Goal: Task Accomplishment & Management: Use online tool/utility

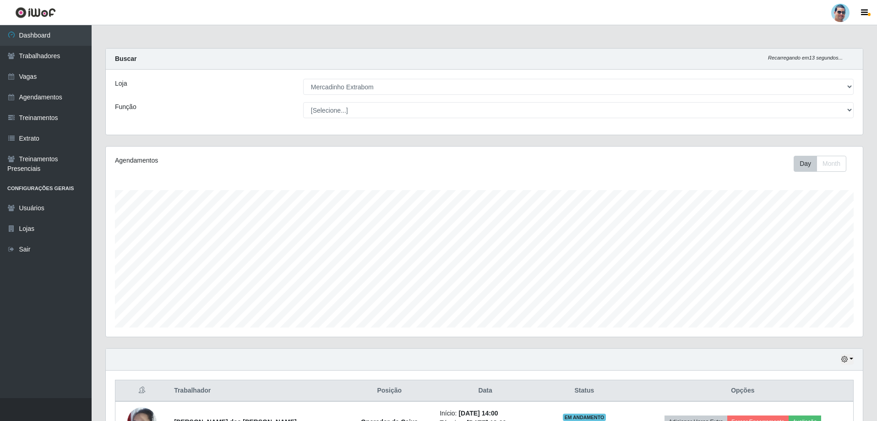
select select "175"
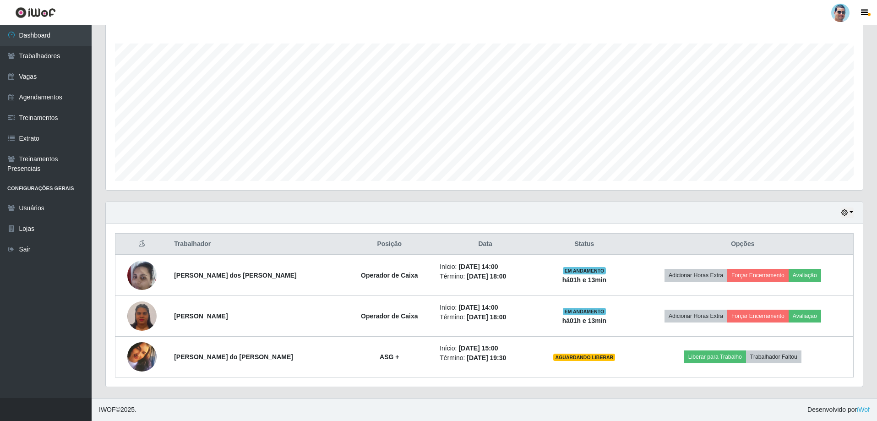
scroll to position [190, 757]
click at [850, 212] on button "button" at bounding box center [847, 213] width 13 height 11
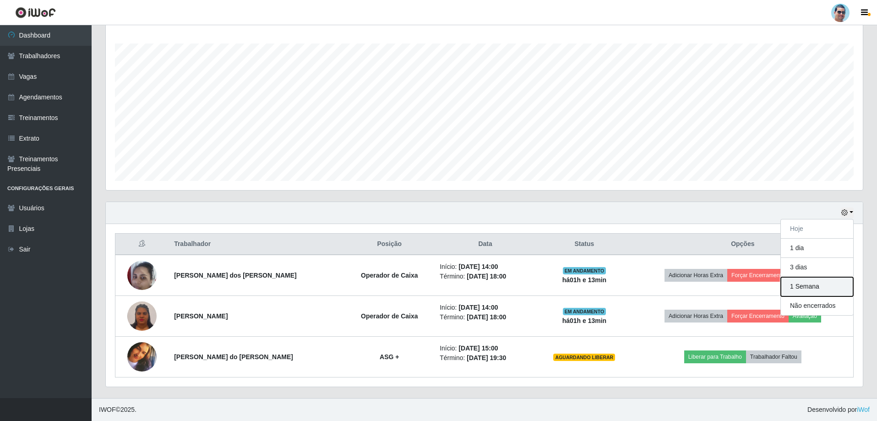
click at [791, 289] on button "1 Semana" at bounding box center [817, 286] width 72 height 19
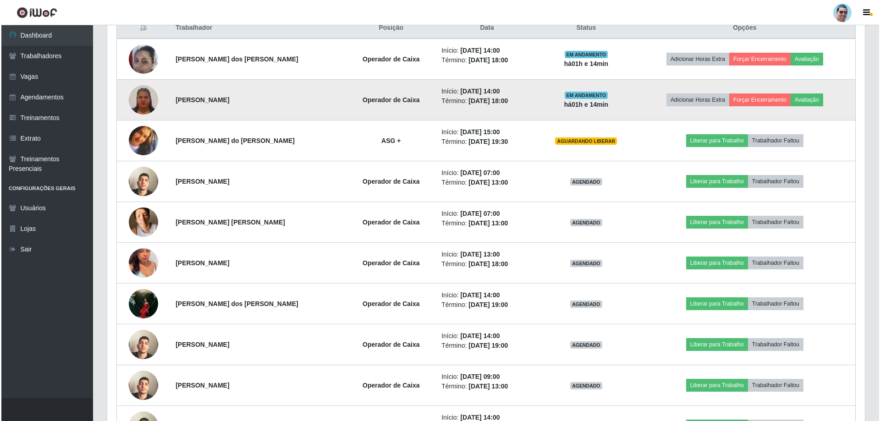
scroll to position [361, 0]
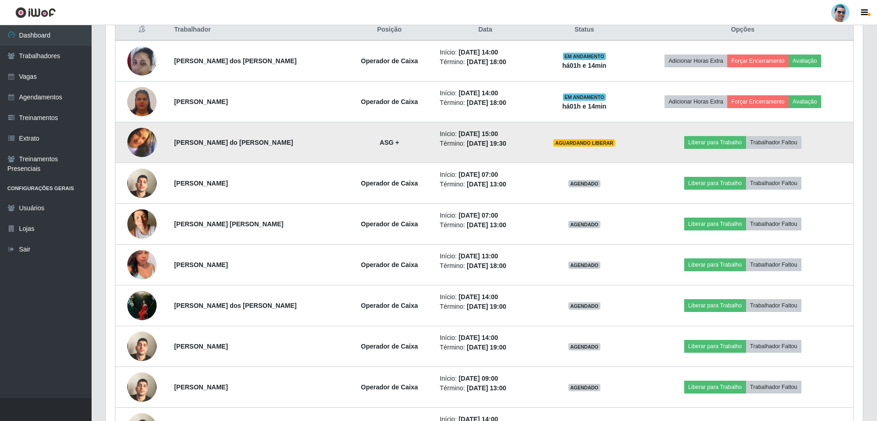
click at [138, 147] on img at bounding box center [141, 142] width 29 height 29
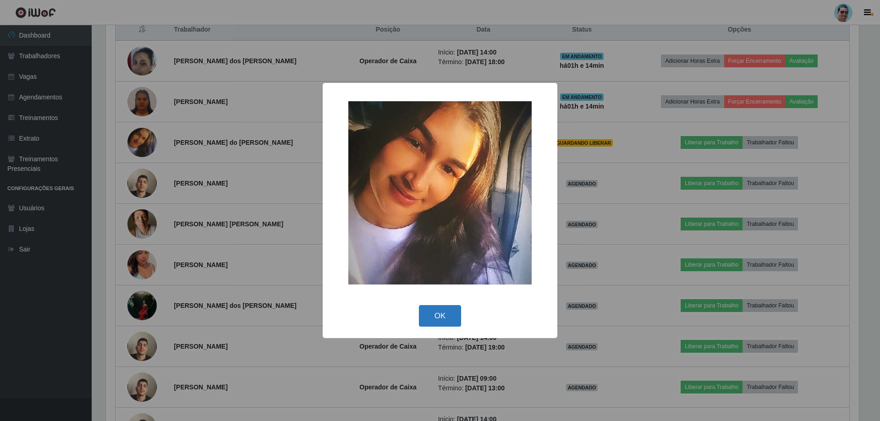
click at [438, 314] on button "OK" at bounding box center [440, 316] width 43 height 22
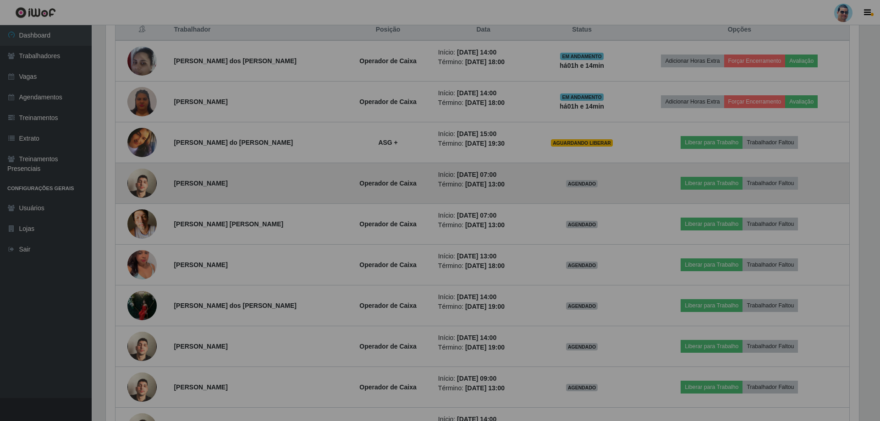
scroll to position [190, 757]
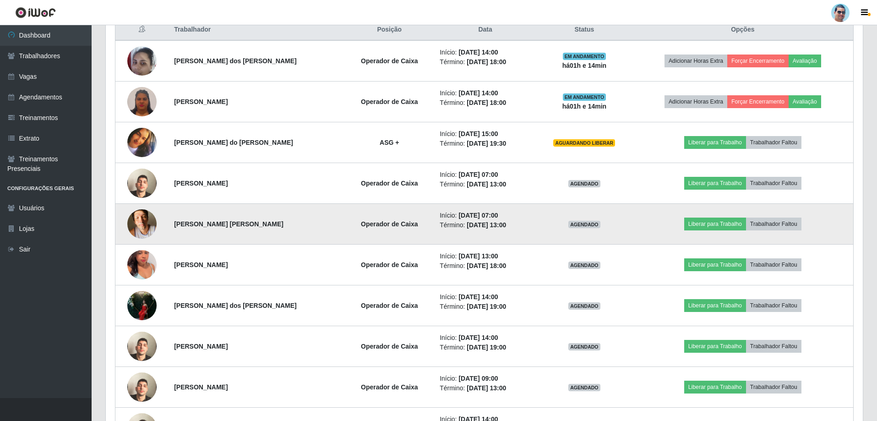
click at [148, 221] on img at bounding box center [141, 223] width 29 height 39
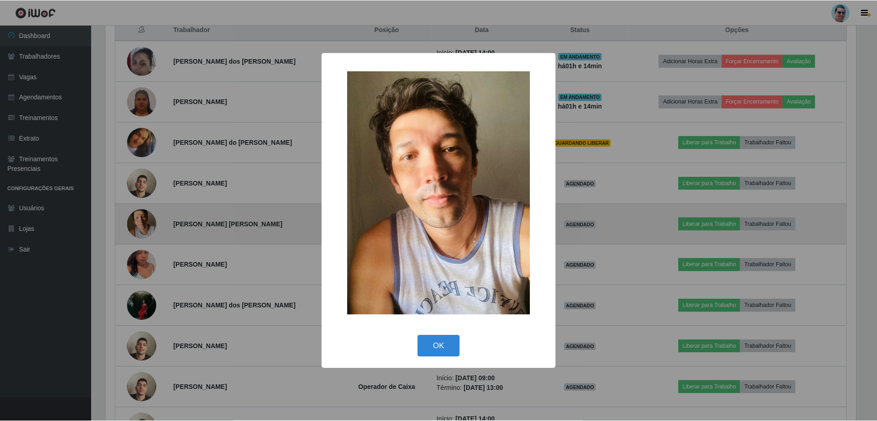
scroll to position [190, 753]
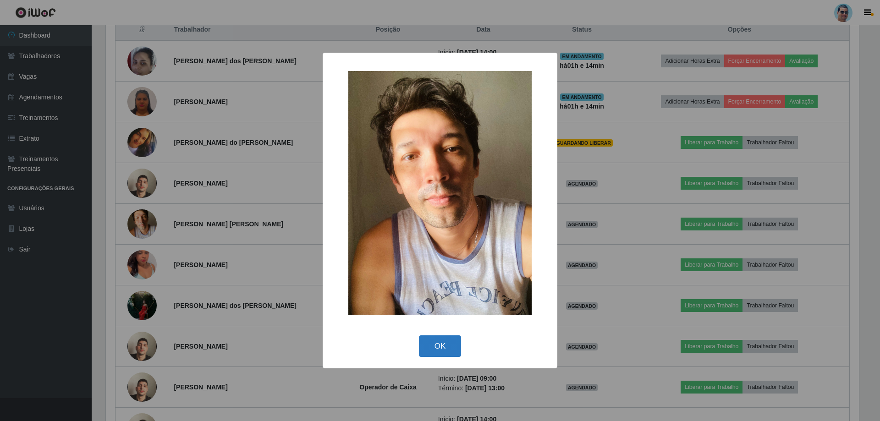
click at [433, 350] on button "OK" at bounding box center [440, 346] width 43 height 22
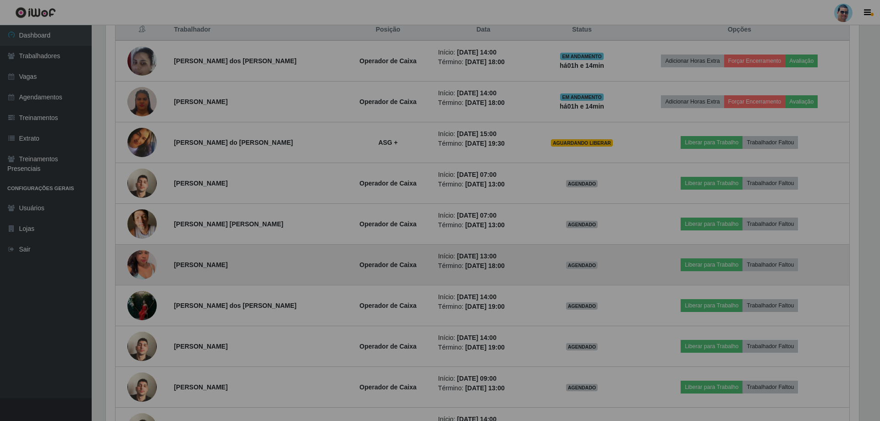
scroll to position [190, 757]
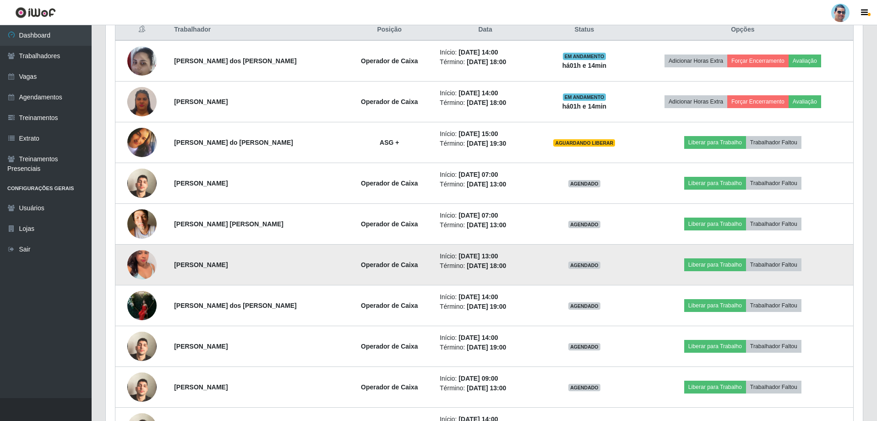
click at [146, 265] on img at bounding box center [141, 265] width 29 height 52
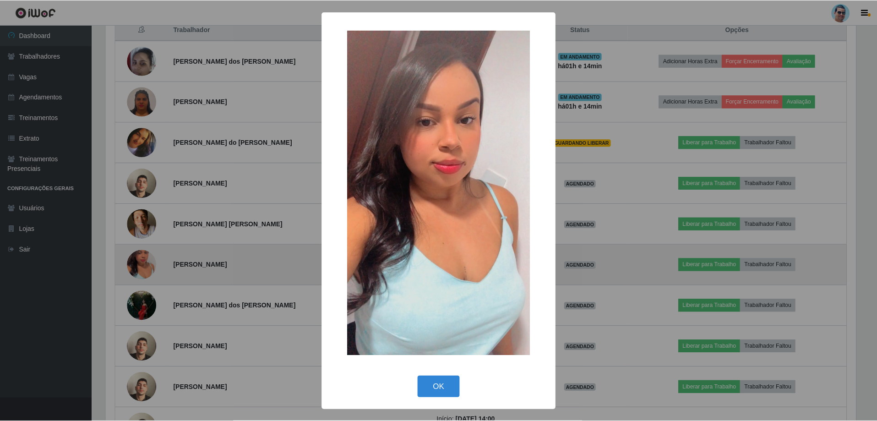
scroll to position [190, 753]
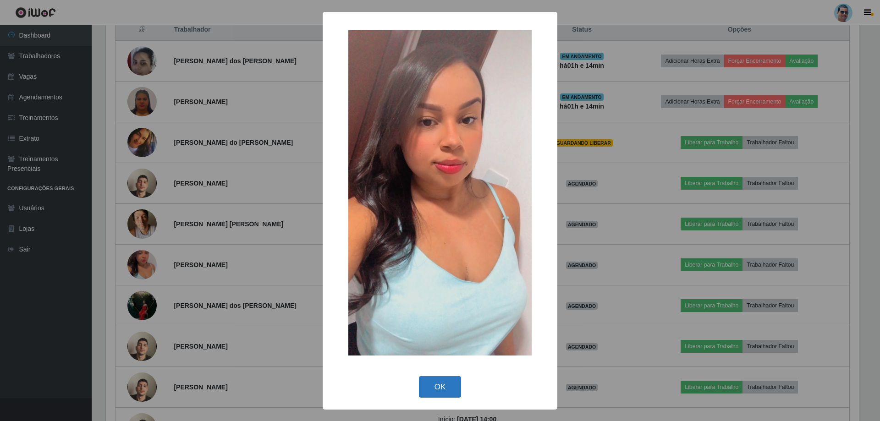
click at [440, 389] on button "OK" at bounding box center [440, 387] width 43 height 22
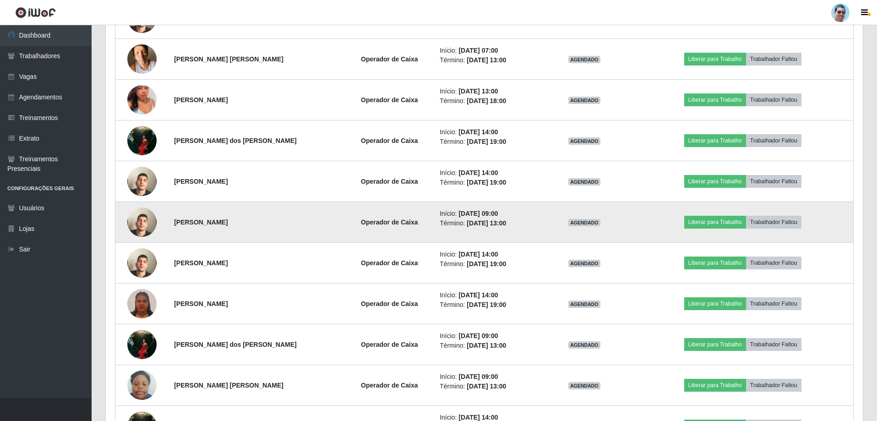
scroll to position [590, 0]
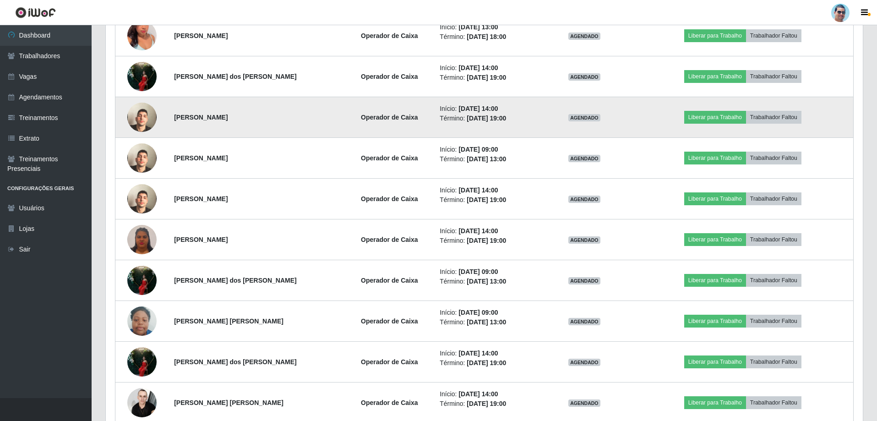
click at [144, 117] on img at bounding box center [141, 117] width 29 height 52
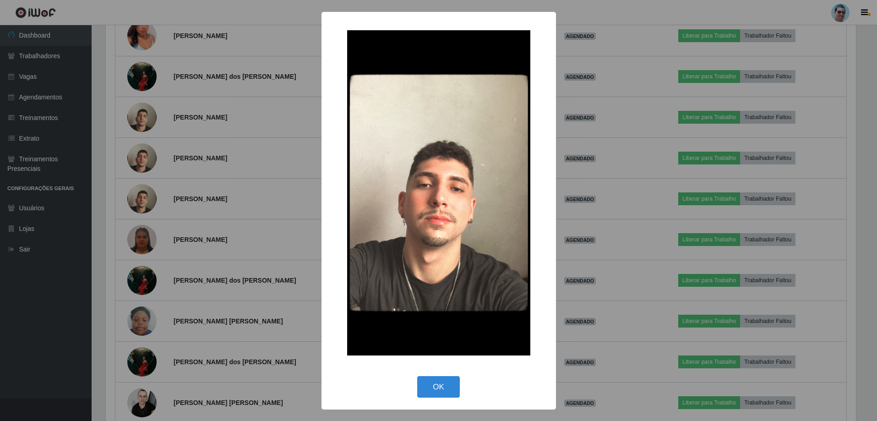
scroll to position [190, 753]
click at [454, 390] on button "OK" at bounding box center [440, 387] width 43 height 22
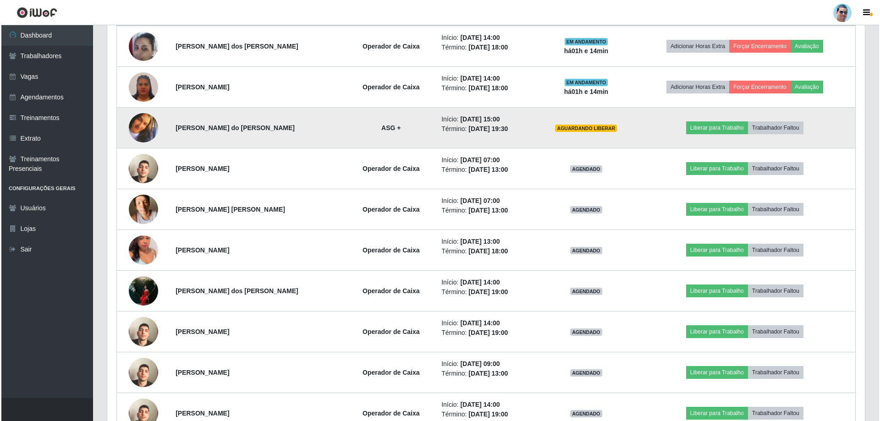
scroll to position [361, 0]
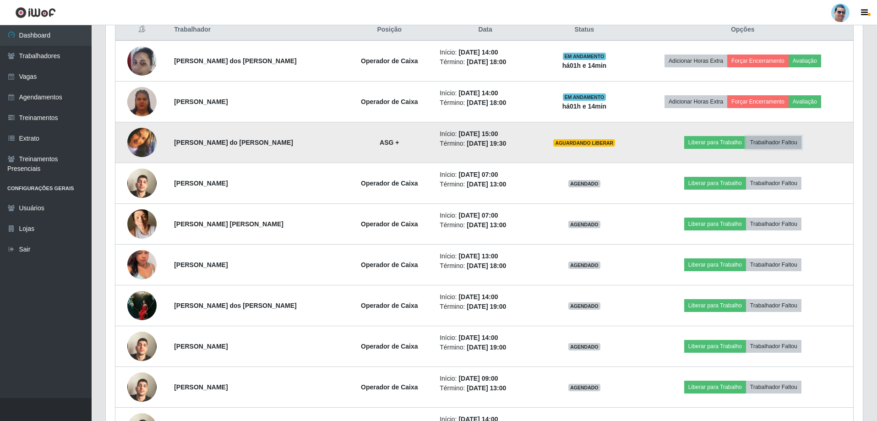
click at [773, 143] on button "Trabalhador Faltou" at bounding box center [773, 142] width 55 height 13
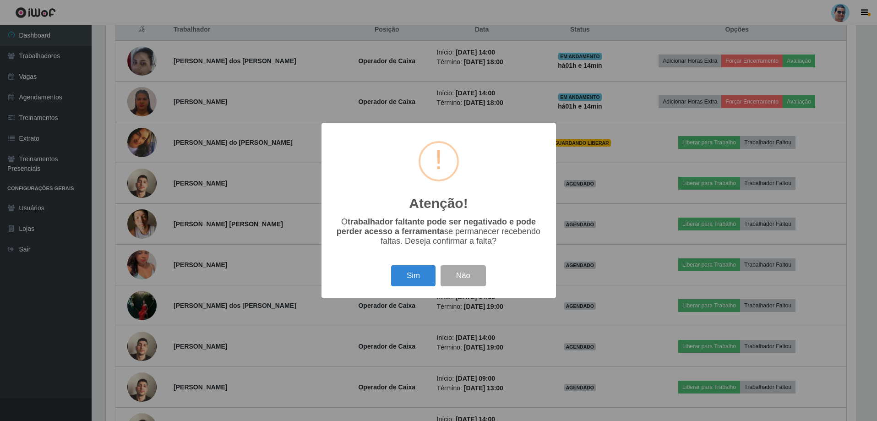
scroll to position [190, 753]
click at [165, 107] on div "Atenção! × O trabalhador faltante pode ser negativado e pode perder acesso a fe…" at bounding box center [440, 210] width 880 height 421
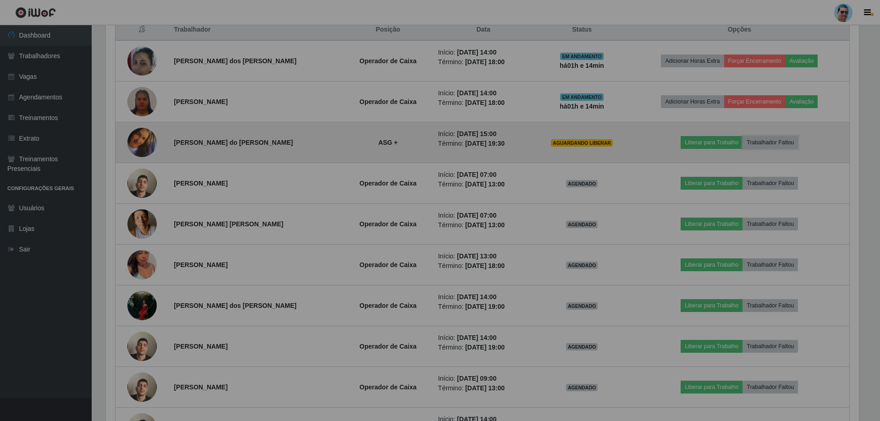
scroll to position [0, 0]
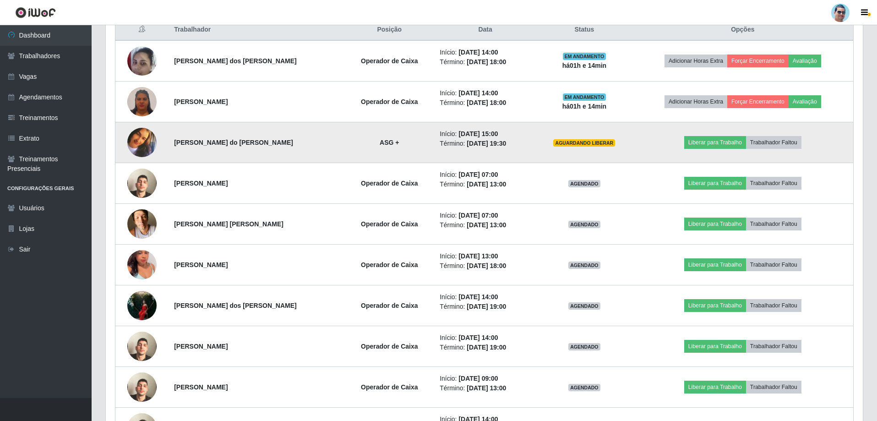
click at [134, 128] on td at bounding box center [142, 142] width 54 height 41
click at [147, 138] on img at bounding box center [141, 142] width 29 height 29
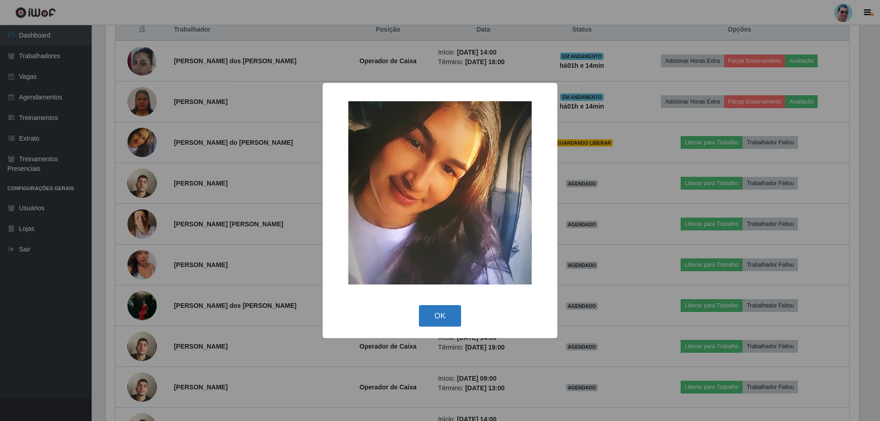
click at [438, 317] on button "OK" at bounding box center [440, 316] width 43 height 22
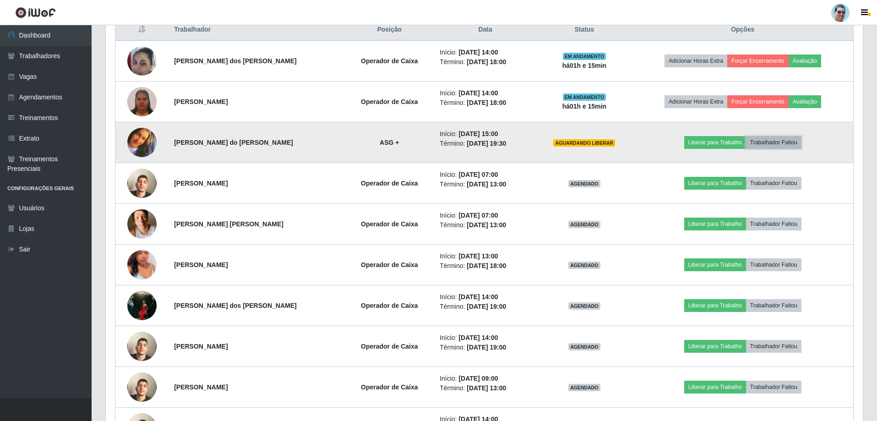
click at [769, 138] on button "Trabalhador Faltou" at bounding box center [773, 142] width 55 height 13
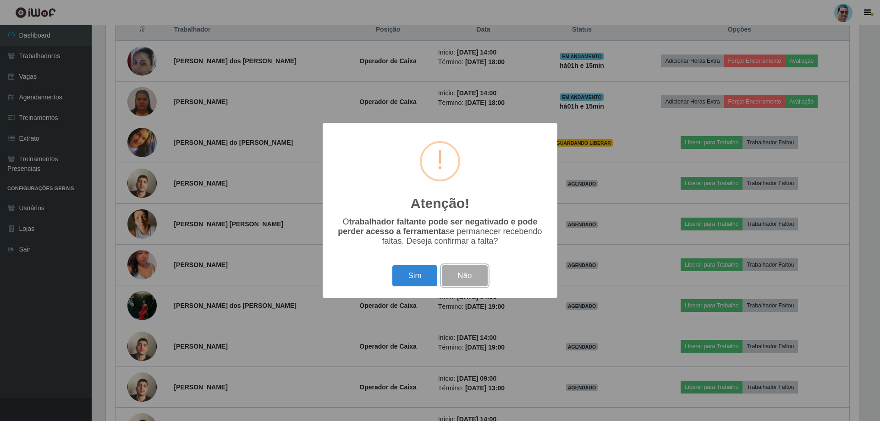
drag, startPoint x: 487, startPoint y: 286, endPoint x: 484, endPoint y: 276, distance: 10.3
click at [487, 285] on button "Não" at bounding box center [464, 276] width 45 height 22
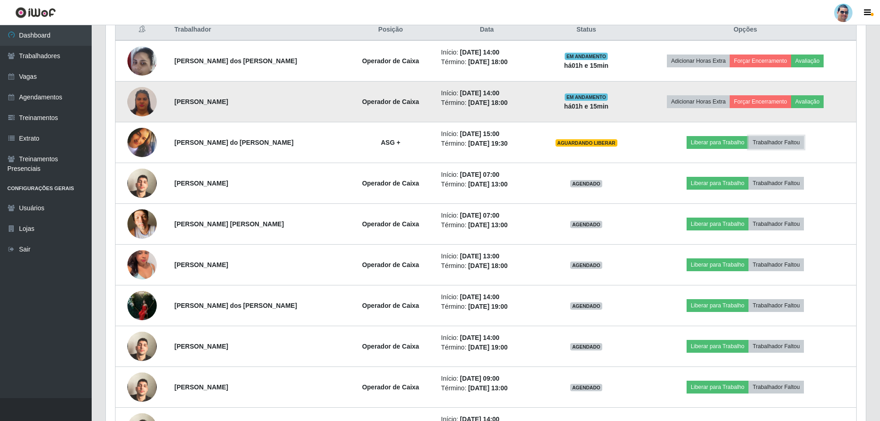
scroll to position [190, 757]
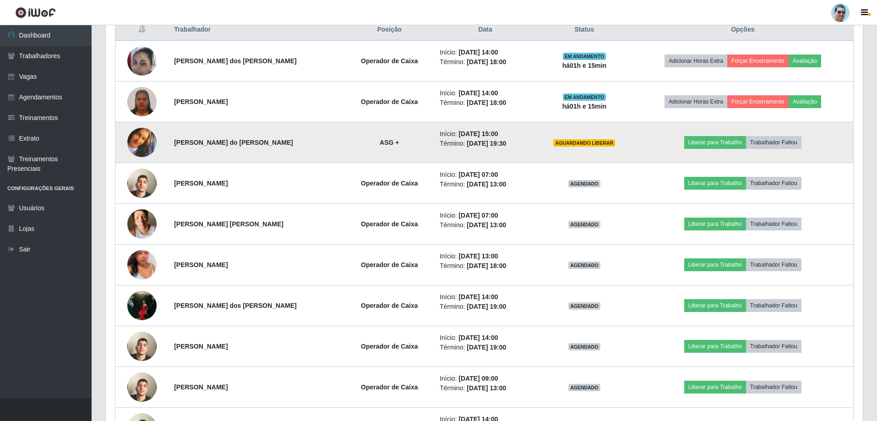
click at [755, 149] on td "Liberar para Trabalho Trabalhador Faltou" at bounding box center [743, 142] width 221 height 41
click at [757, 144] on button "Trabalhador Faltou" at bounding box center [773, 142] width 55 height 13
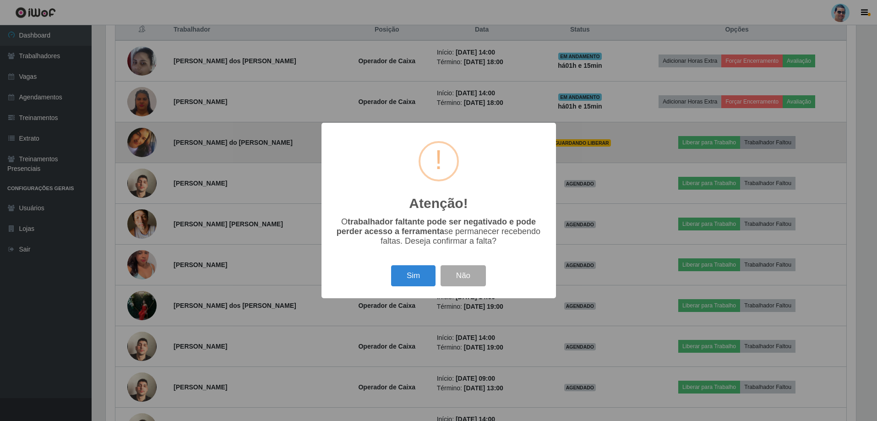
scroll to position [190, 753]
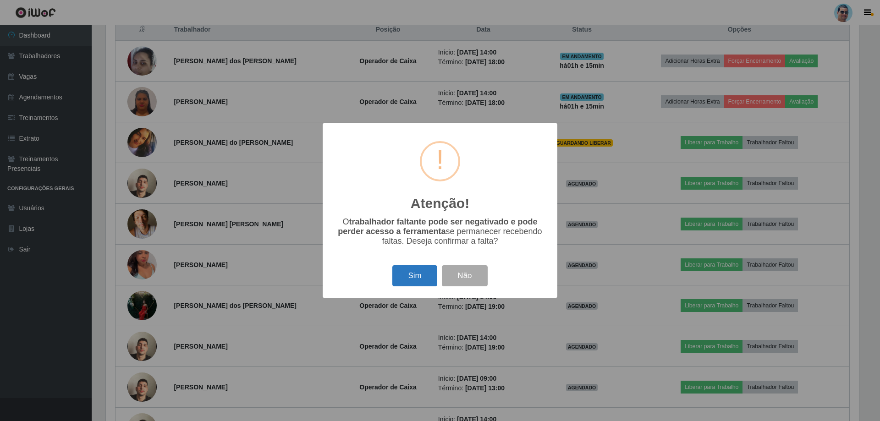
click at [413, 277] on button "Sim" at bounding box center [414, 276] width 44 height 22
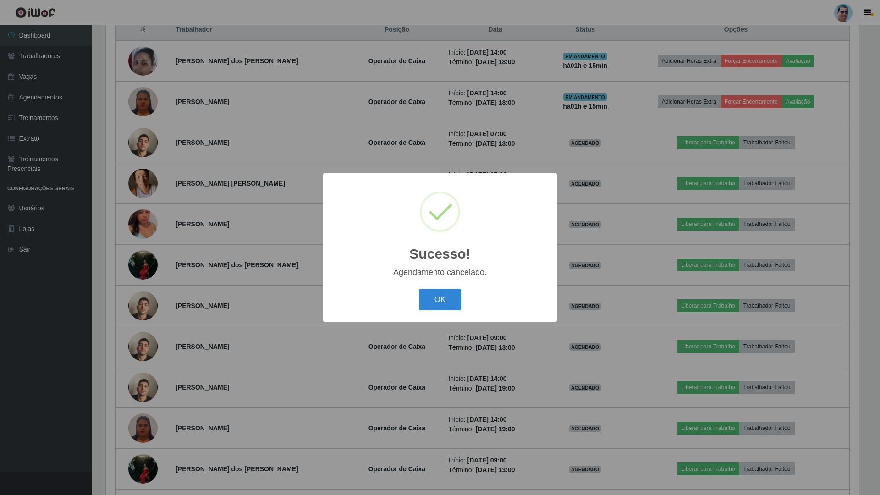
click at [419, 289] on button "OK" at bounding box center [440, 300] width 43 height 22
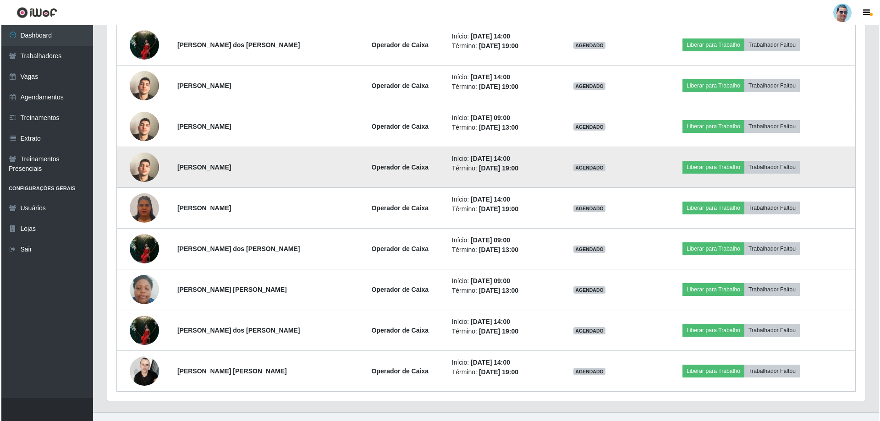
scroll to position [595, 0]
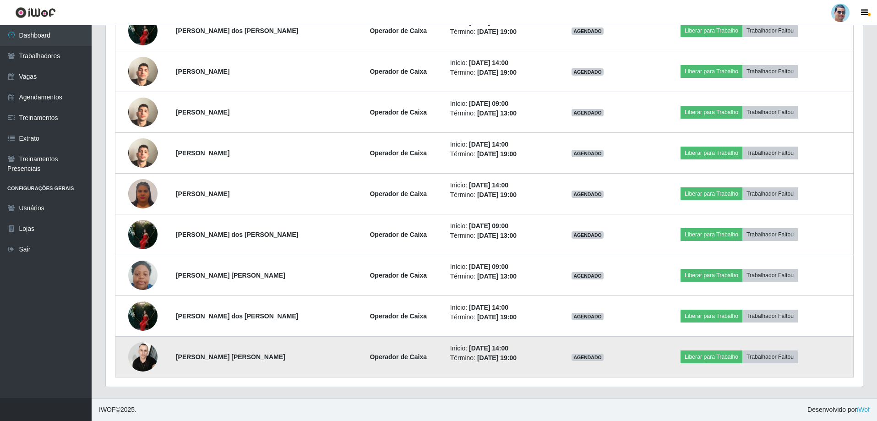
click at [148, 348] on img at bounding box center [142, 356] width 29 height 39
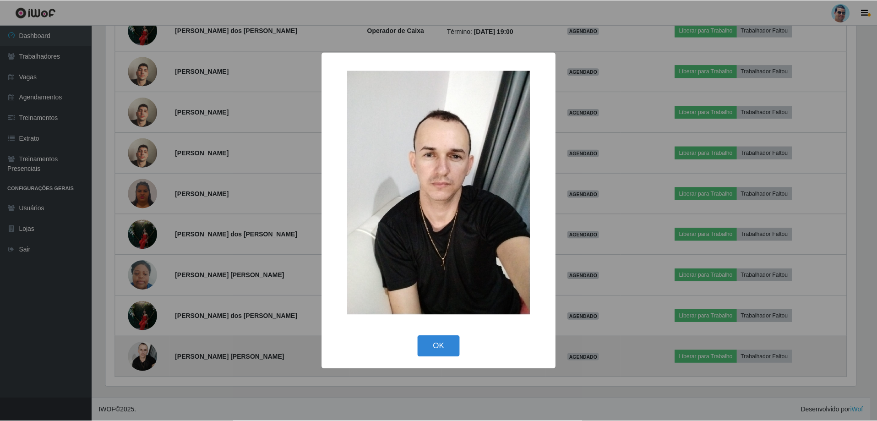
scroll to position [190, 753]
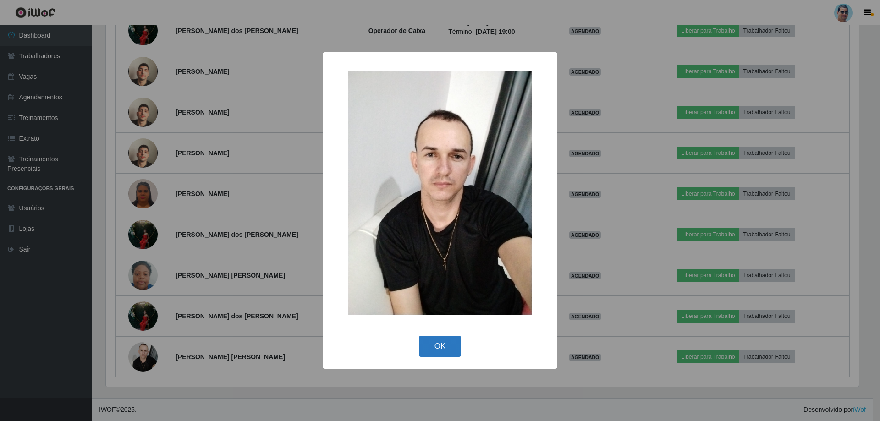
click at [446, 345] on button "OK" at bounding box center [440, 347] width 43 height 22
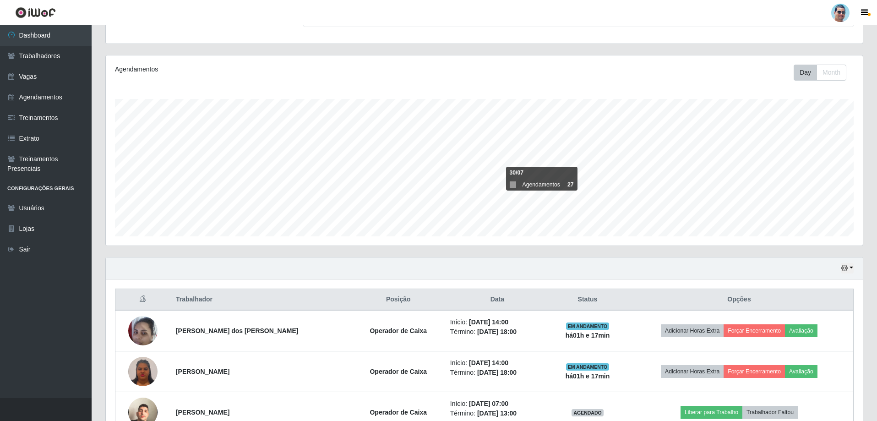
scroll to position [0, 0]
